Goal: Find contact information: Obtain details needed to contact an individual or organization

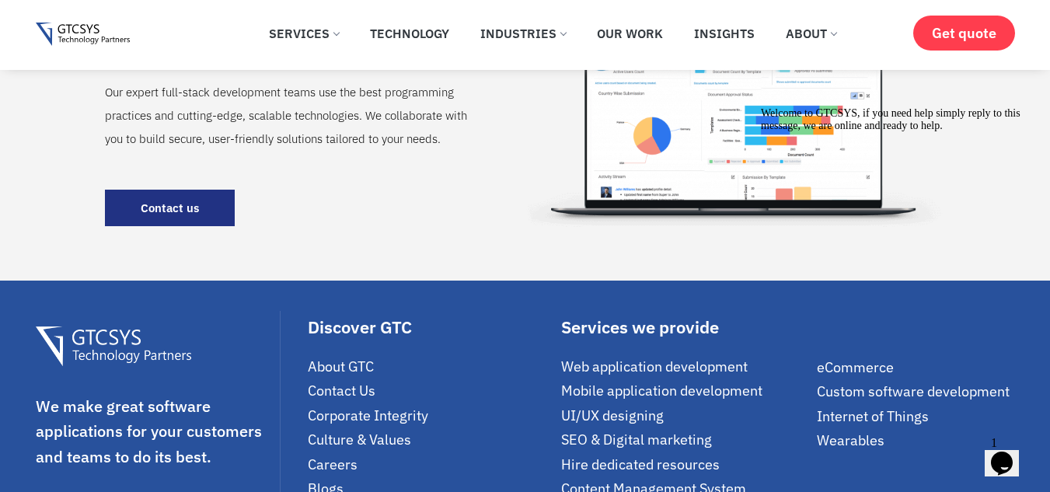
scroll to position [2254, 0]
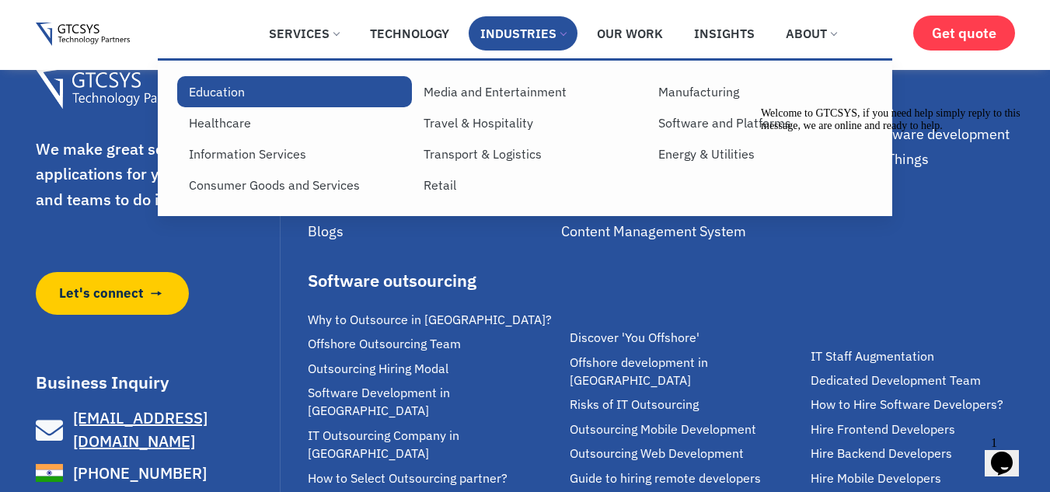
click at [211, 87] on link "Education" at bounding box center [294, 91] width 235 height 31
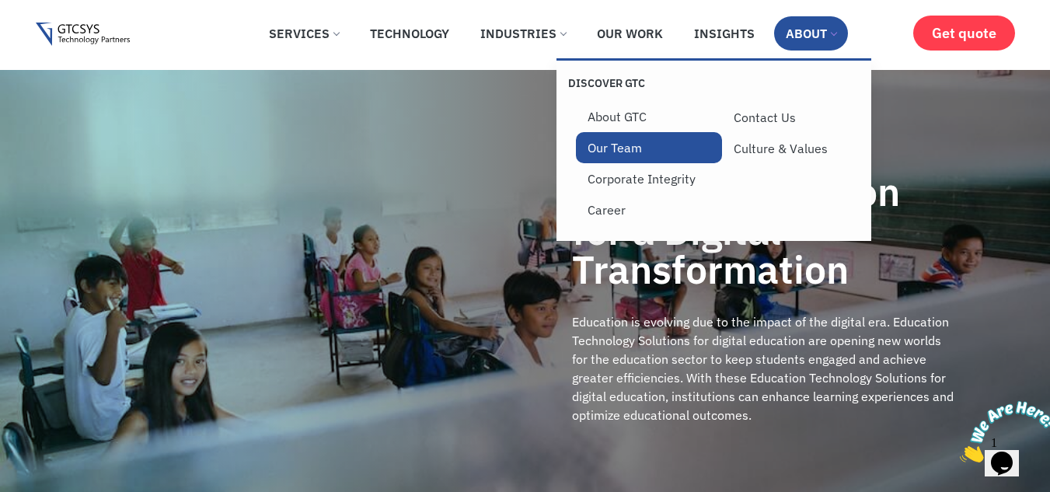
click at [621, 142] on link "Our Team" at bounding box center [649, 147] width 146 height 31
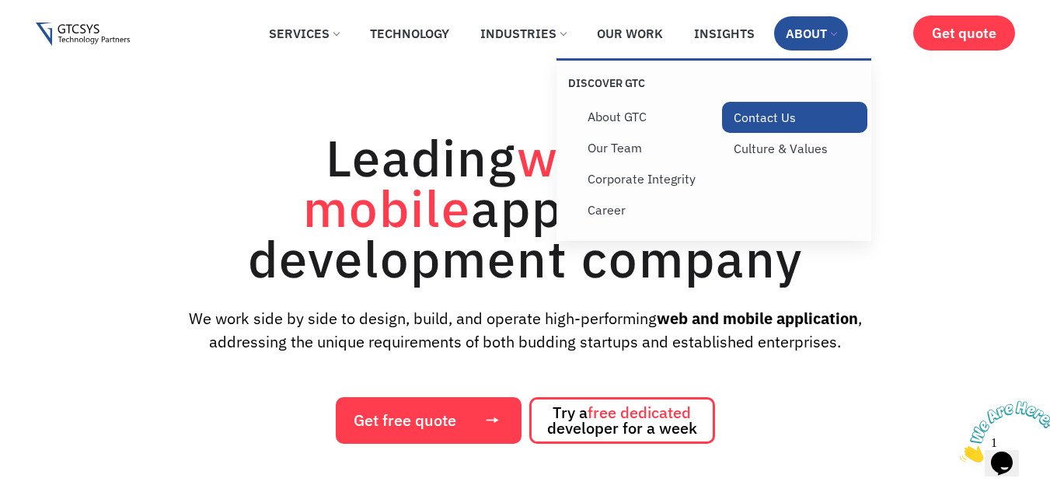
click at [773, 113] on link "Contact Us" at bounding box center [795, 117] width 146 height 31
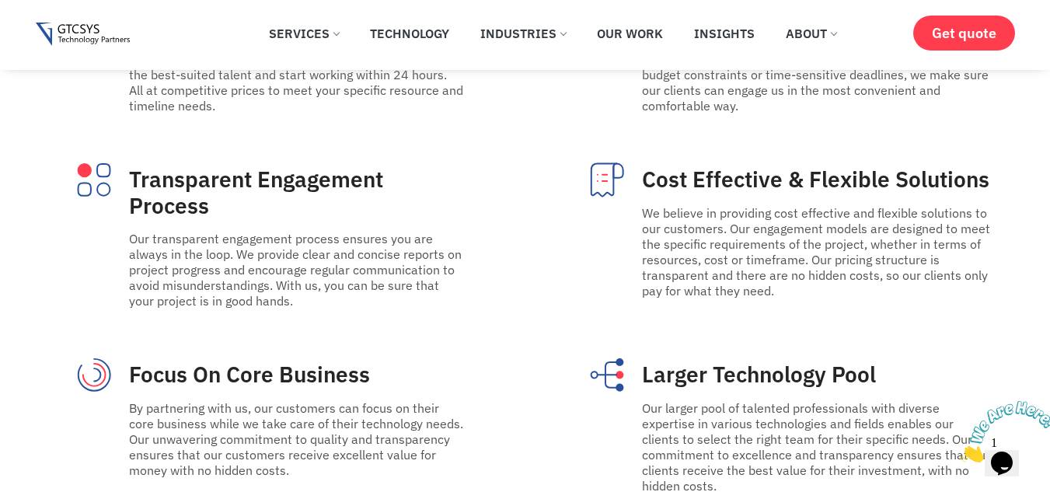
scroll to position [7754, 0]
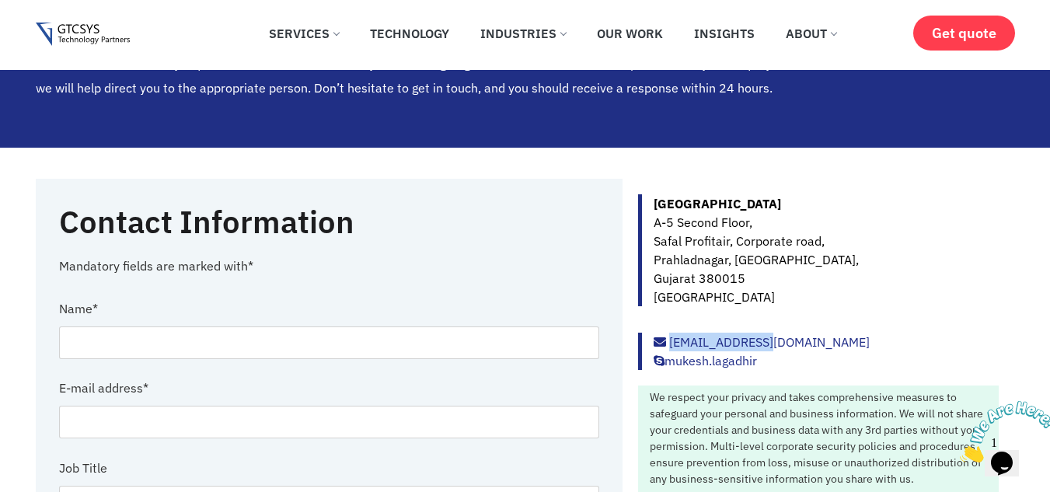
drag, startPoint x: 758, startPoint y: 340, endPoint x: 671, endPoint y: 341, distance: 87.8
click at [671, 341] on div "info@gtcsys.com mukesh.lagadhir" at bounding box center [818, 351] width 361 height 37
copy link "[EMAIL_ADDRESS][DOMAIN_NAME]"
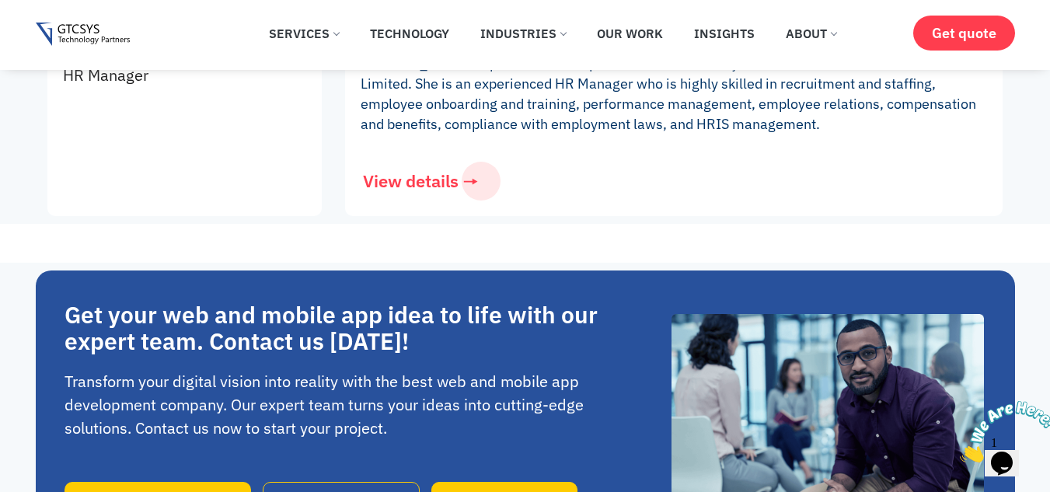
scroll to position [3362, 0]
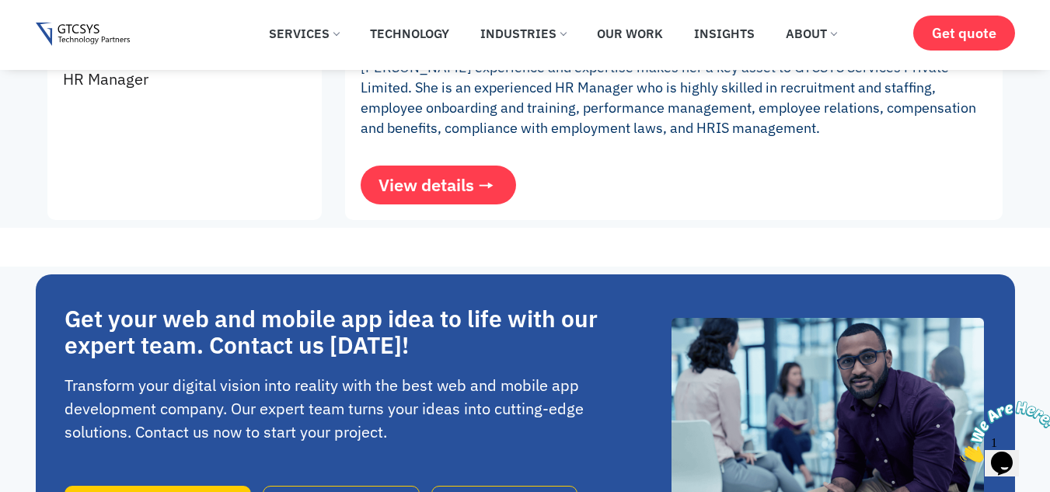
click at [409, 176] on span "View details" at bounding box center [426, 184] width 96 height 17
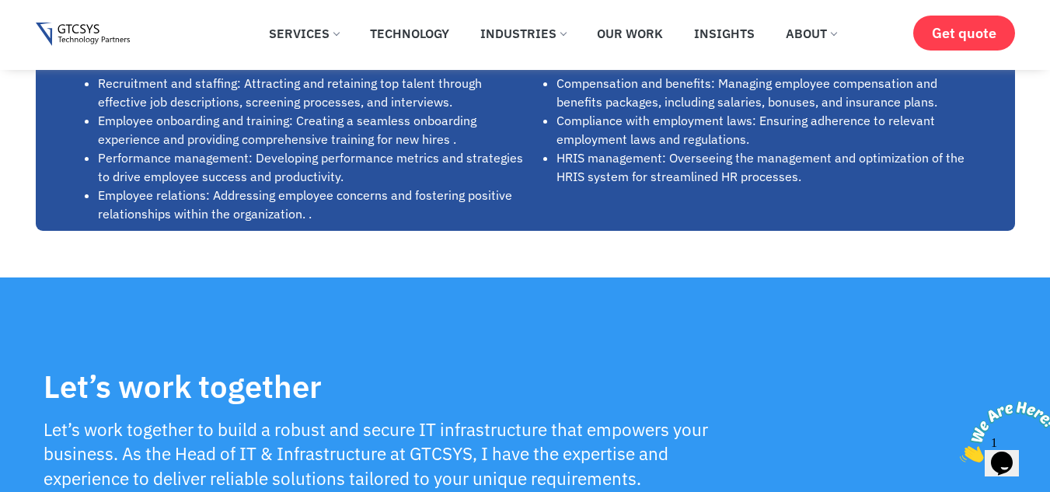
scroll to position [2254, 0]
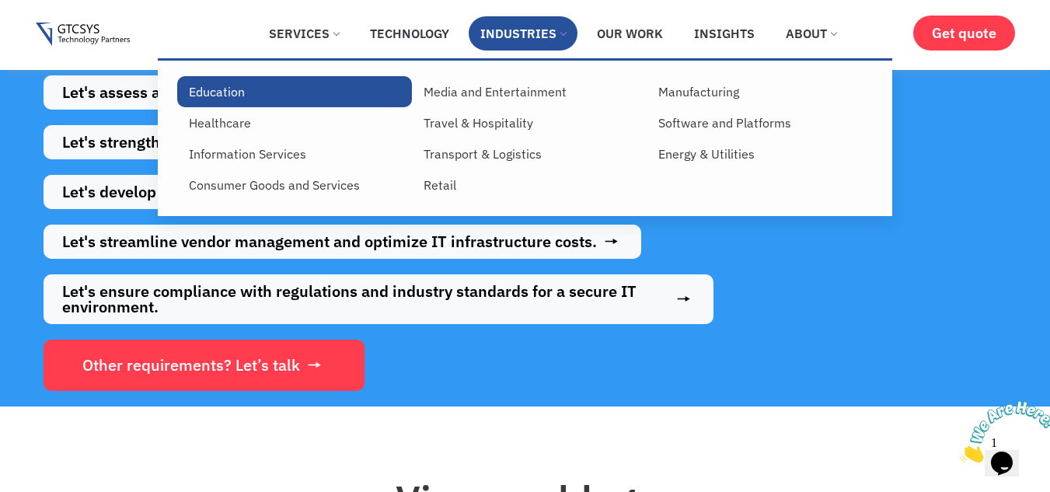
click at [208, 90] on link "Education" at bounding box center [294, 91] width 235 height 31
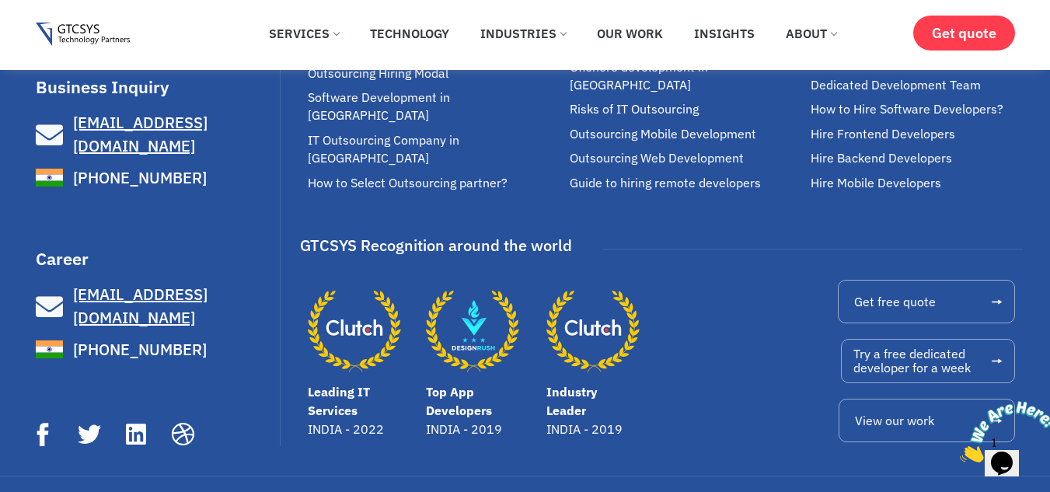
scroll to position [2652, 0]
